Goal: Information Seeking & Learning: Learn about a topic

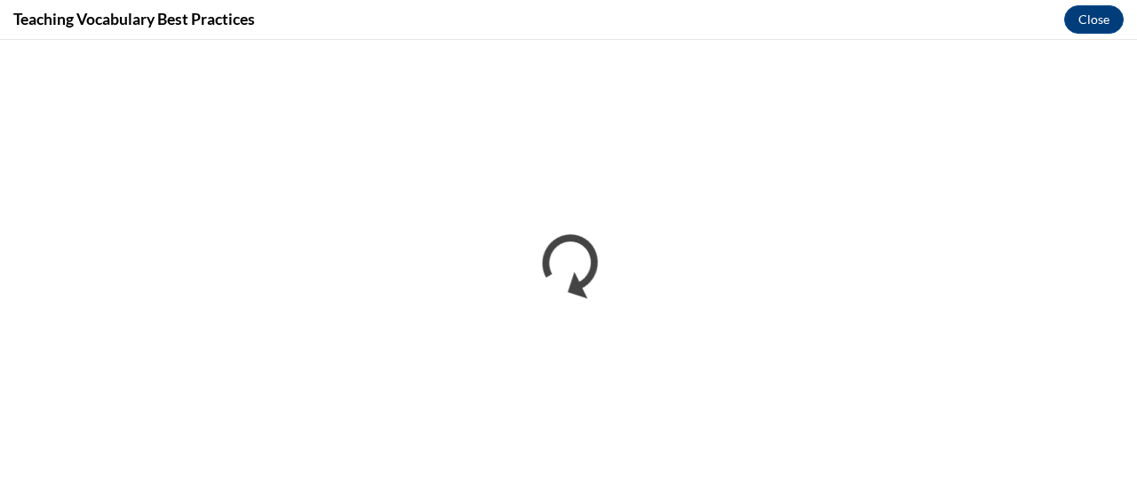
scroll to position [2041, 0]
